Goal: Task Accomplishment & Management: Use online tool/utility

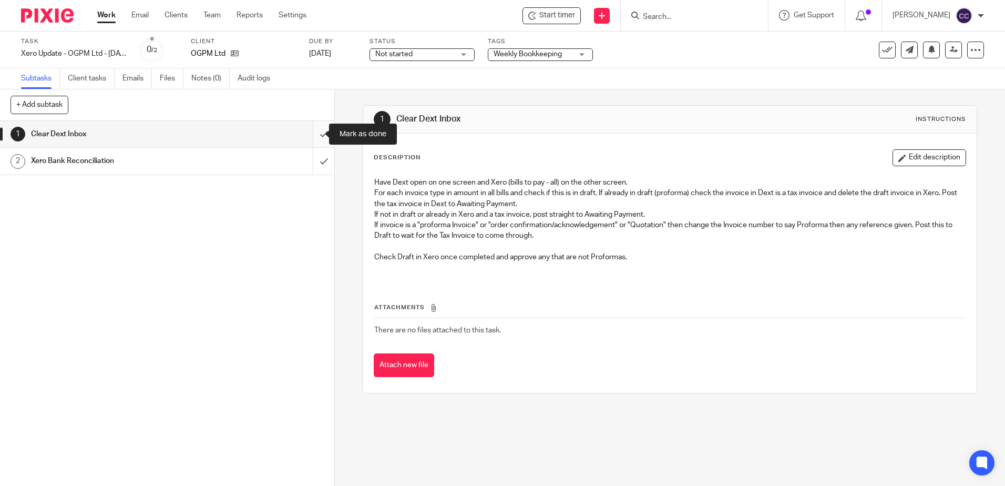
click at [317, 135] on input "submit" at bounding box center [167, 134] width 334 height 26
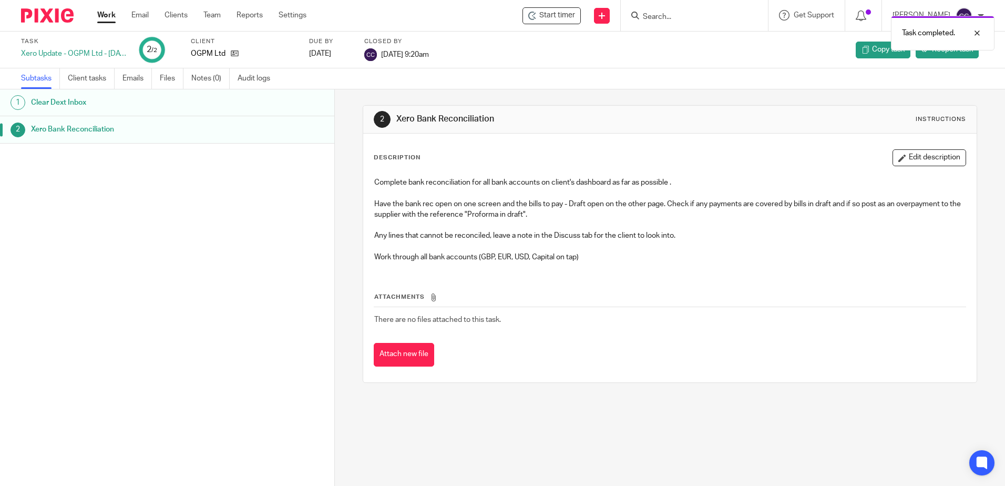
click at [106, 13] on link "Work" at bounding box center [106, 15] width 18 height 11
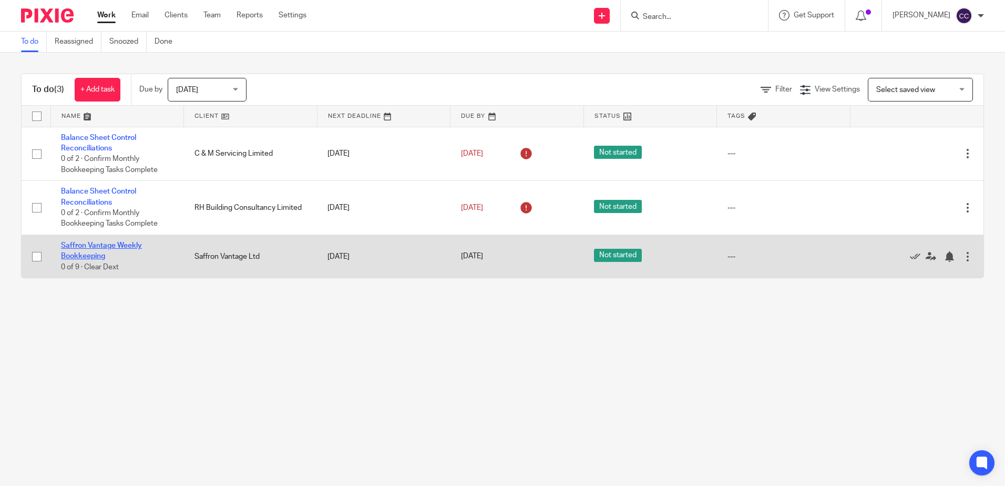
click at [91, 244] on link "Saffron Vantage Weekly Bookkeeping" at bounding box center [101, 251] width 81 height 18
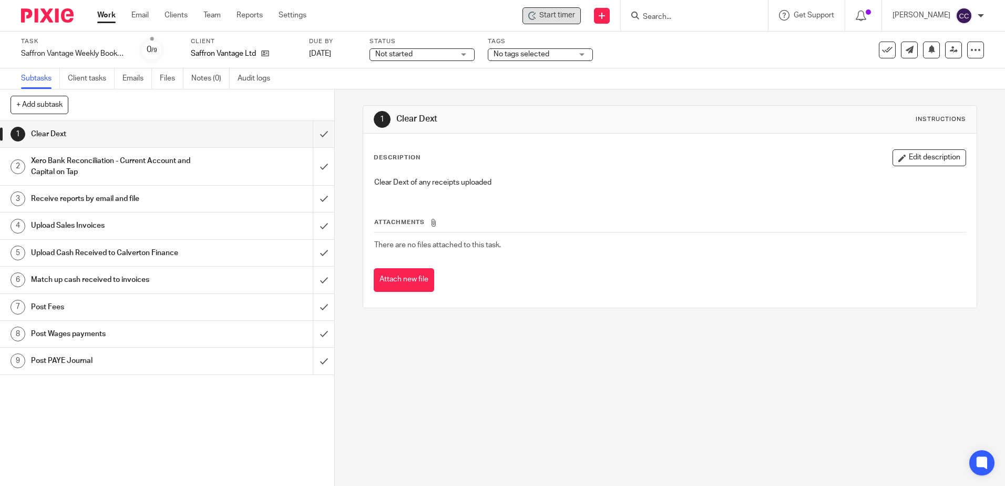
click at [575, 15] on span "Start timer" at bounding box center [557, 15] width 36 height 11
click at [573, 15] on span "Start timer" at bounding box center [557, 15] width 36 height 11
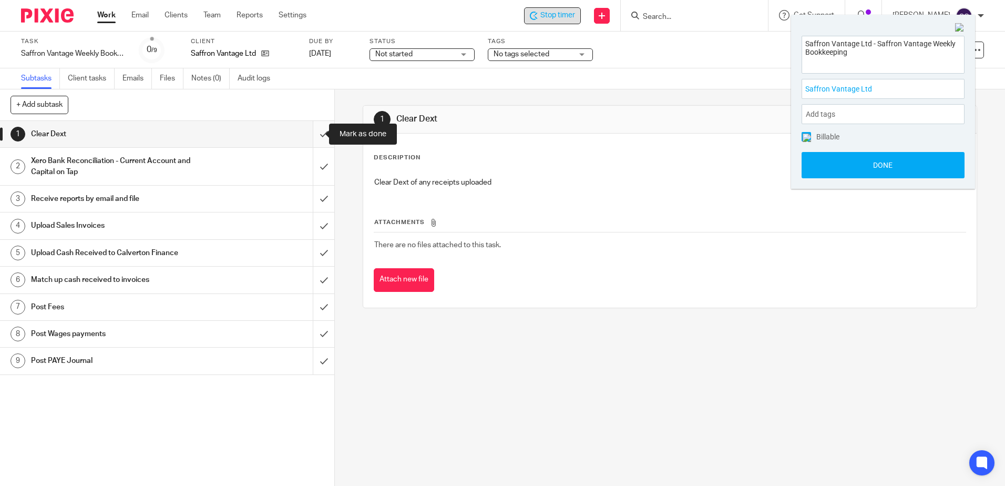
click at [310, 134] on input "submit" at bounding box center [167, 134] width 334 height 26
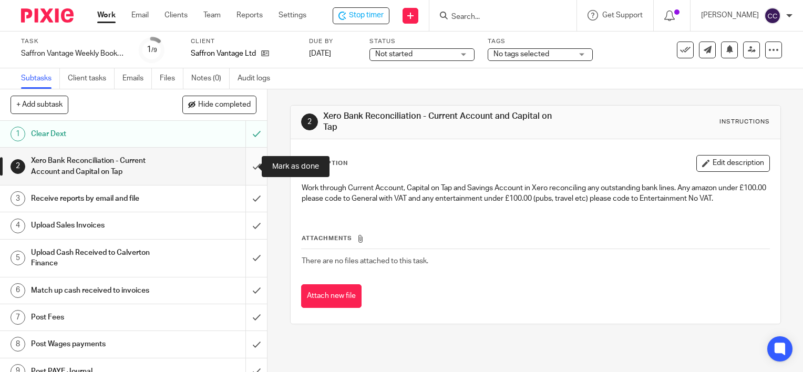
click at [246, 162] on input "submit" at bounding box center [133, 166] width 267 height 37
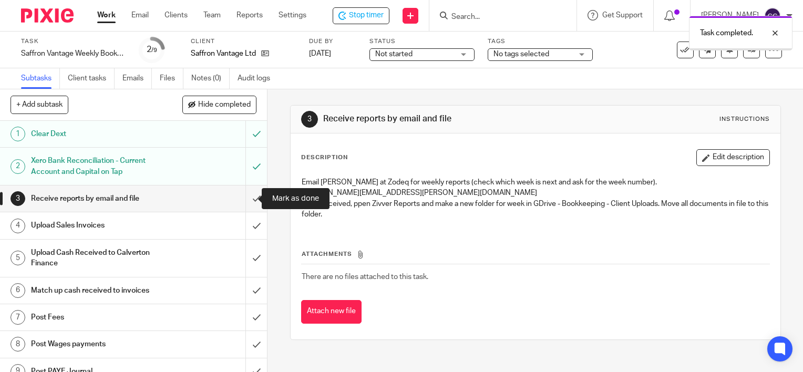
click at [244, 199] on input "submit" at bounding box center [133, 199] width 267 height 26
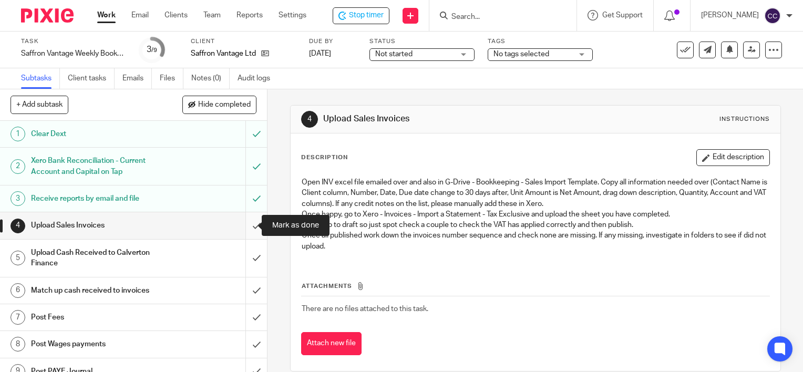
click at [244, 224] on input "submit" at bounding box center [133, 225] width 267 height 26
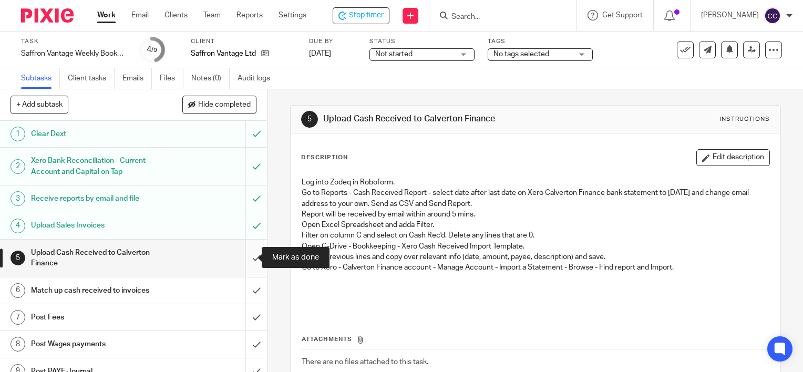
click at [245, 257] on input "submit" at bounding box center [133, 258] width 267 height 37
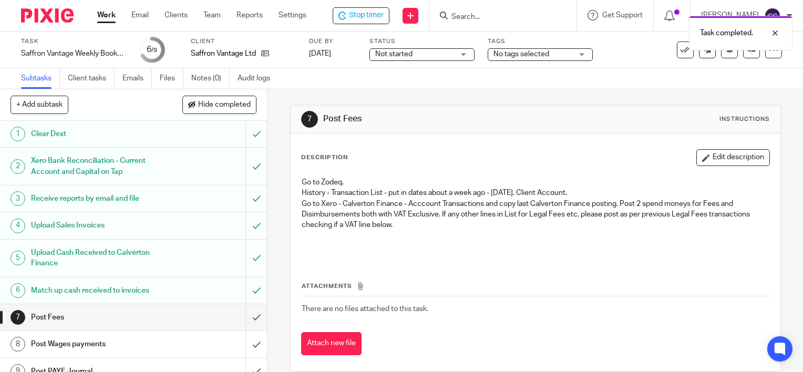
scroll to position [12, 0]
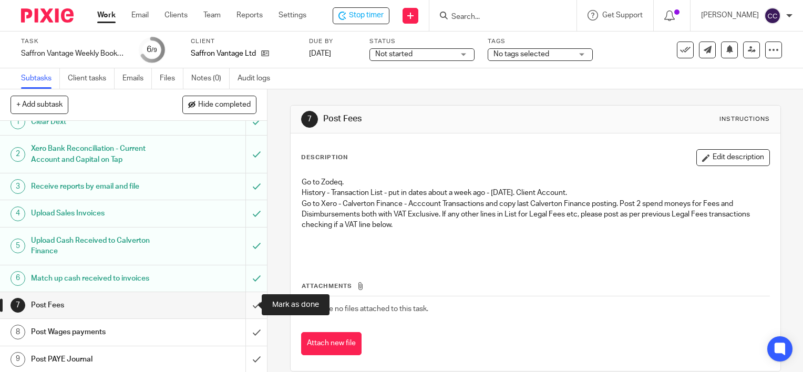
click at [244, 305] on input "submit" at bounding box center [133, 305] width 267 height 26
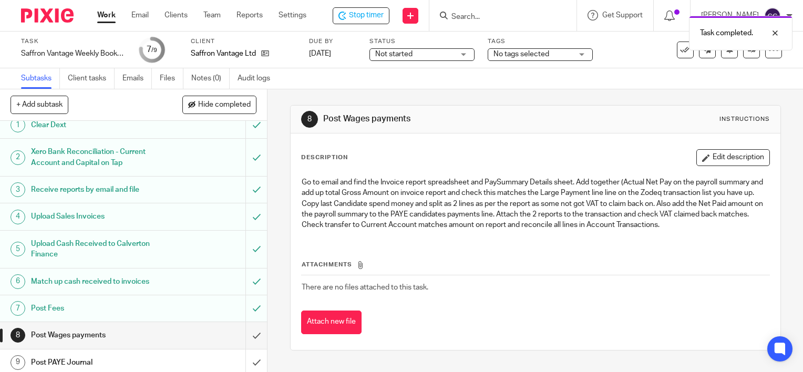
scroll to position [12, 0]
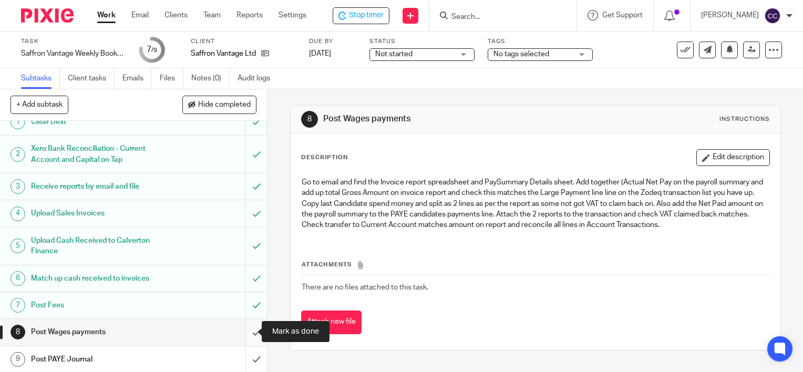
click at [243, 328] on input "submit" at bounding box center [133, 332] width 267 height 26
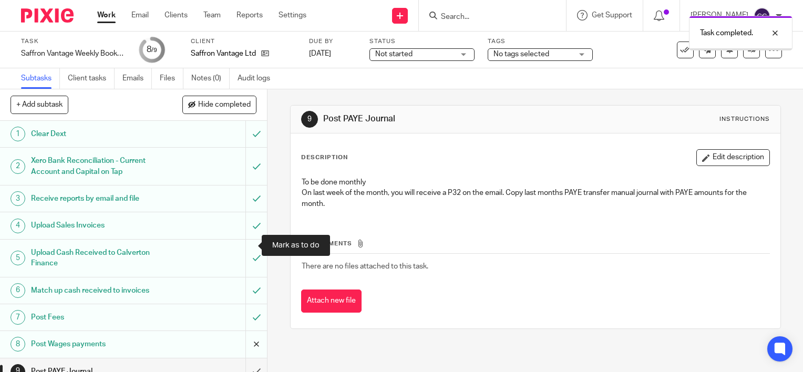
scroll to position [12, 0]
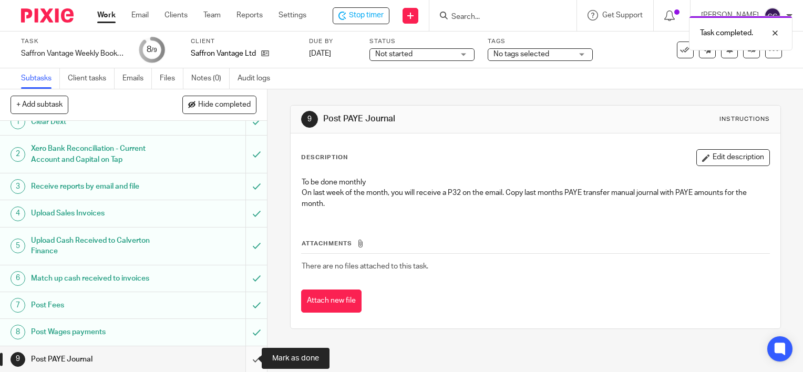
click at [247, 356] on input "submit" at bounding box center [133, 359] width 267 height 26
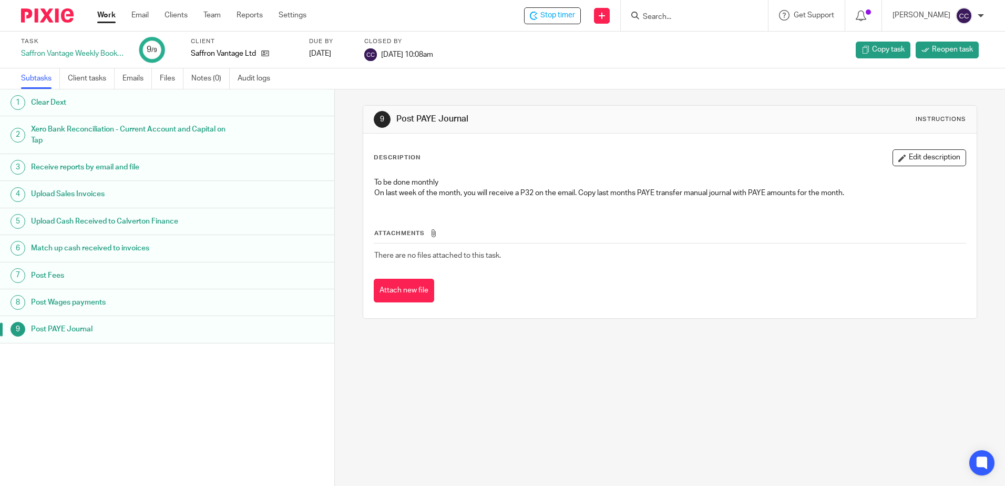
click at [107, 20] on link "Work" at bounding box center [106, 15] width 18 height 11
